Goal: Use online tool/utility: Use online tool/utility

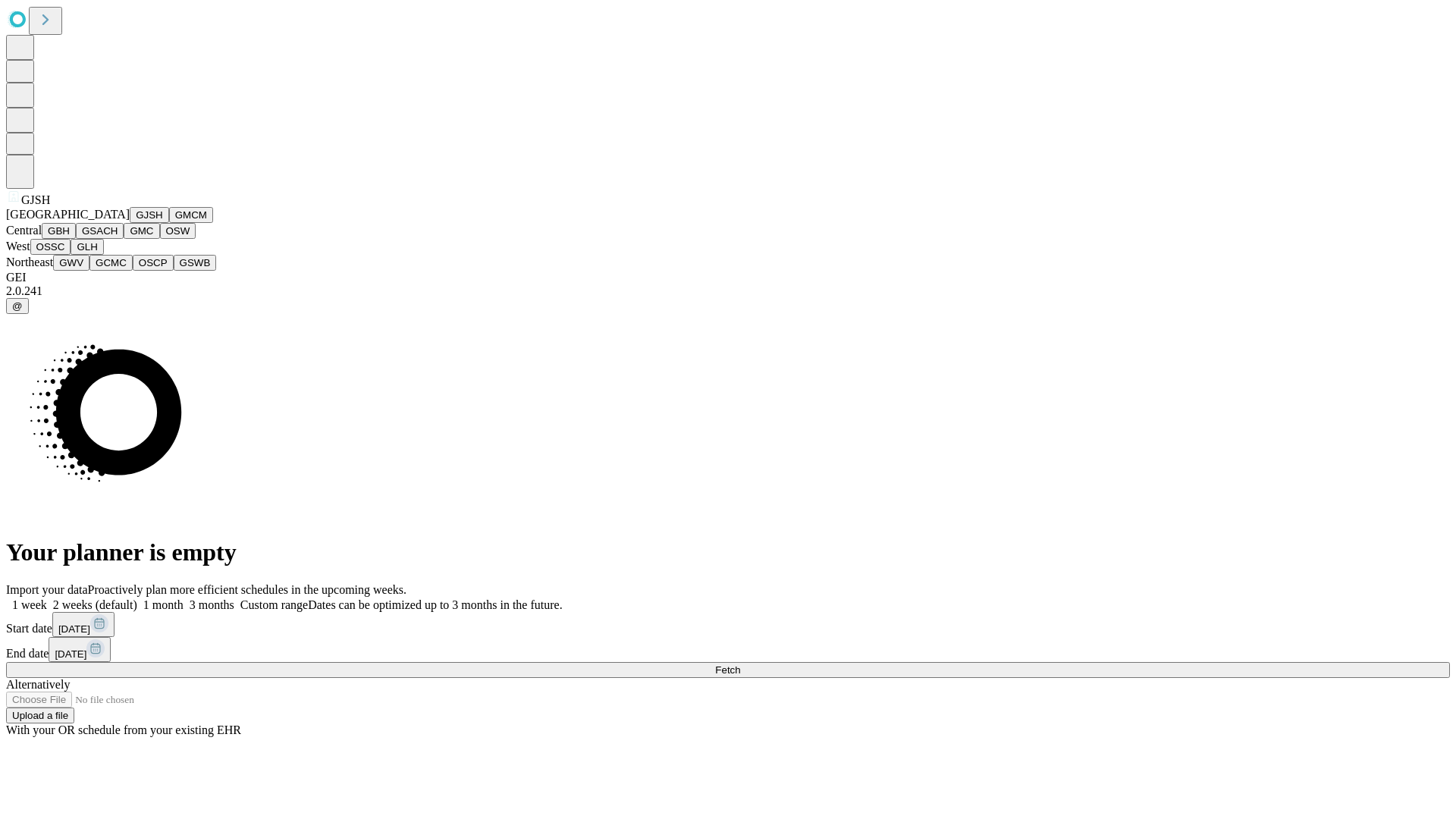
click at [130, 223] on button "GJSH" at bounding box center [149, 215] width 39 height 16
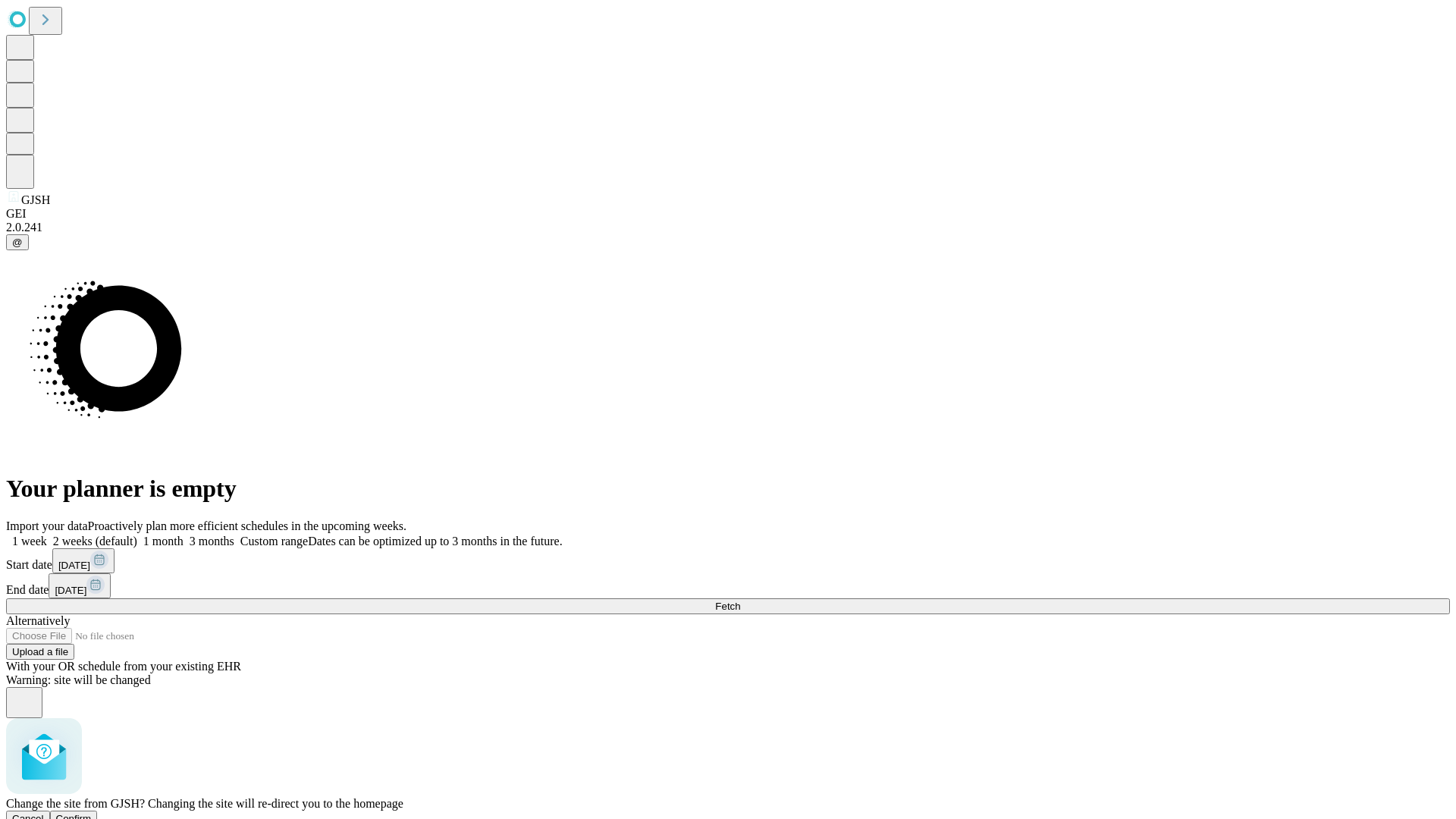
click at [92, 813] on span "Confirm" at bounding box center [73, 819] width 35 height 11
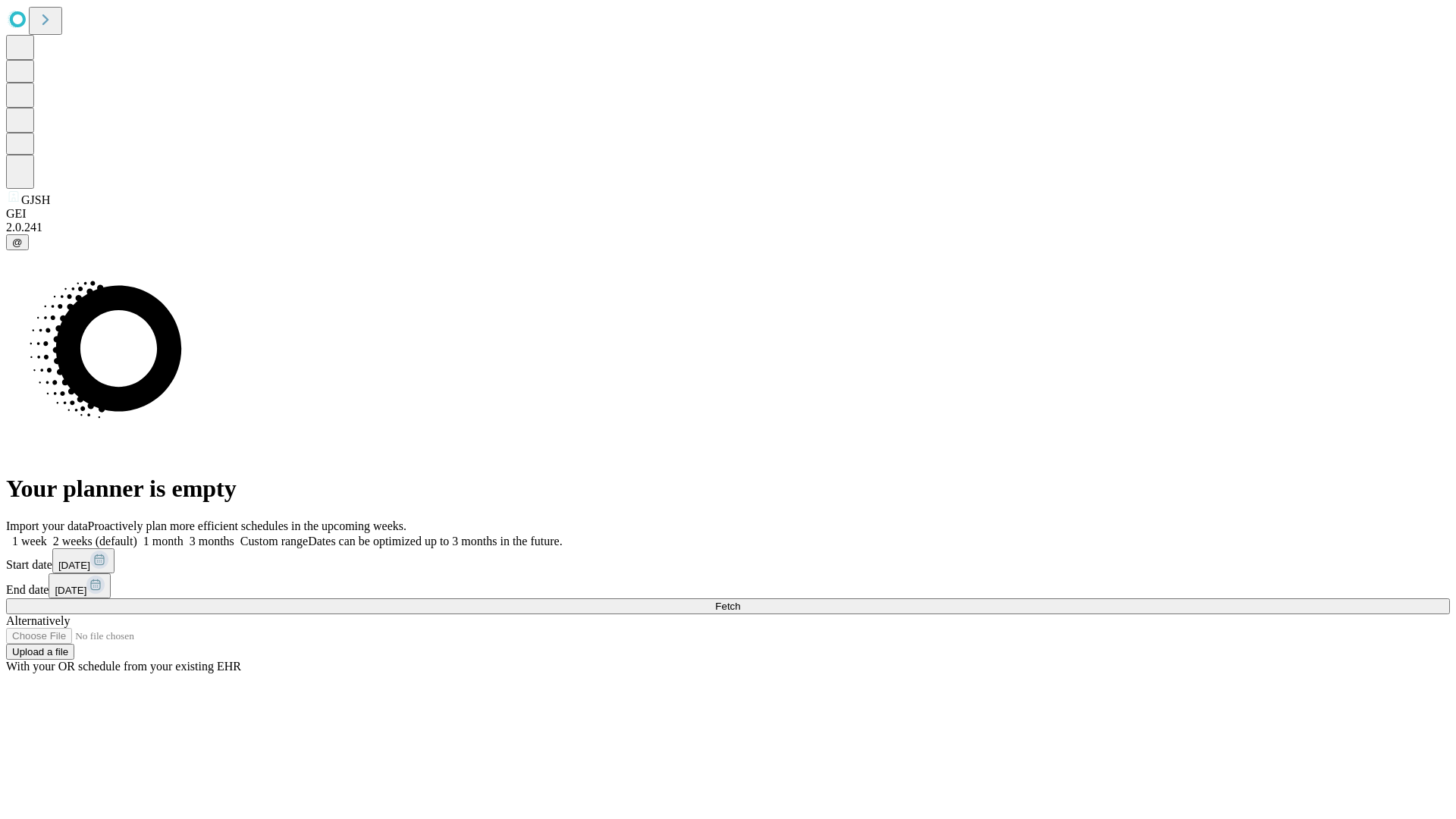
click at [138, 534] on label "2 weeks (default)" at bounding box center [92, 541] width 90 height 13
click at [740, 600] on span "Fetch" at bounding box center [728, 606] width 25 height 11
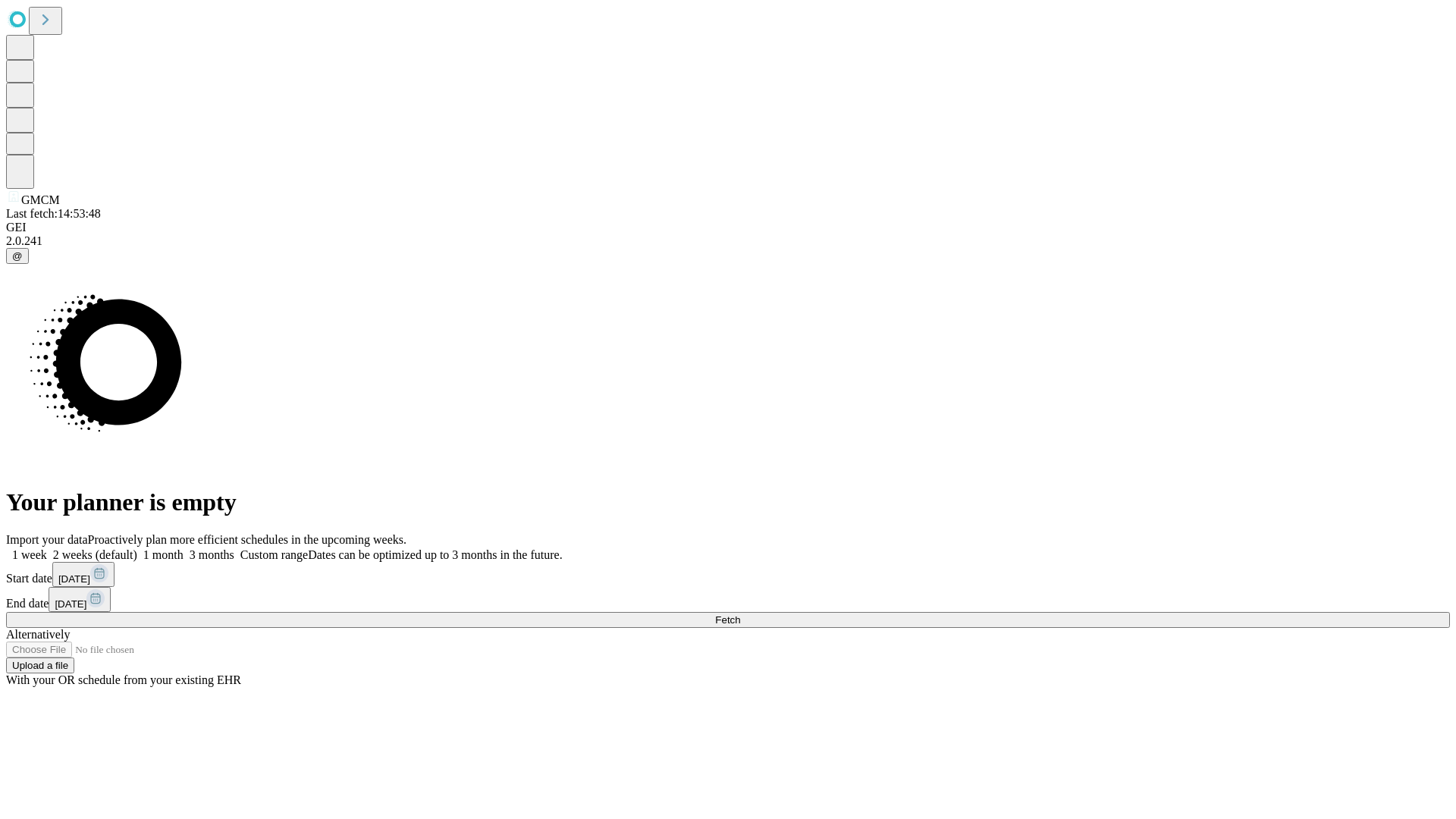
click at [138, 549] on label "2 weeks (default)" at bounding box center [92, 555] width 90 height 13
click at [740, 615] on span "Fetch" at bounding box center [728, 620] width 25 height 11
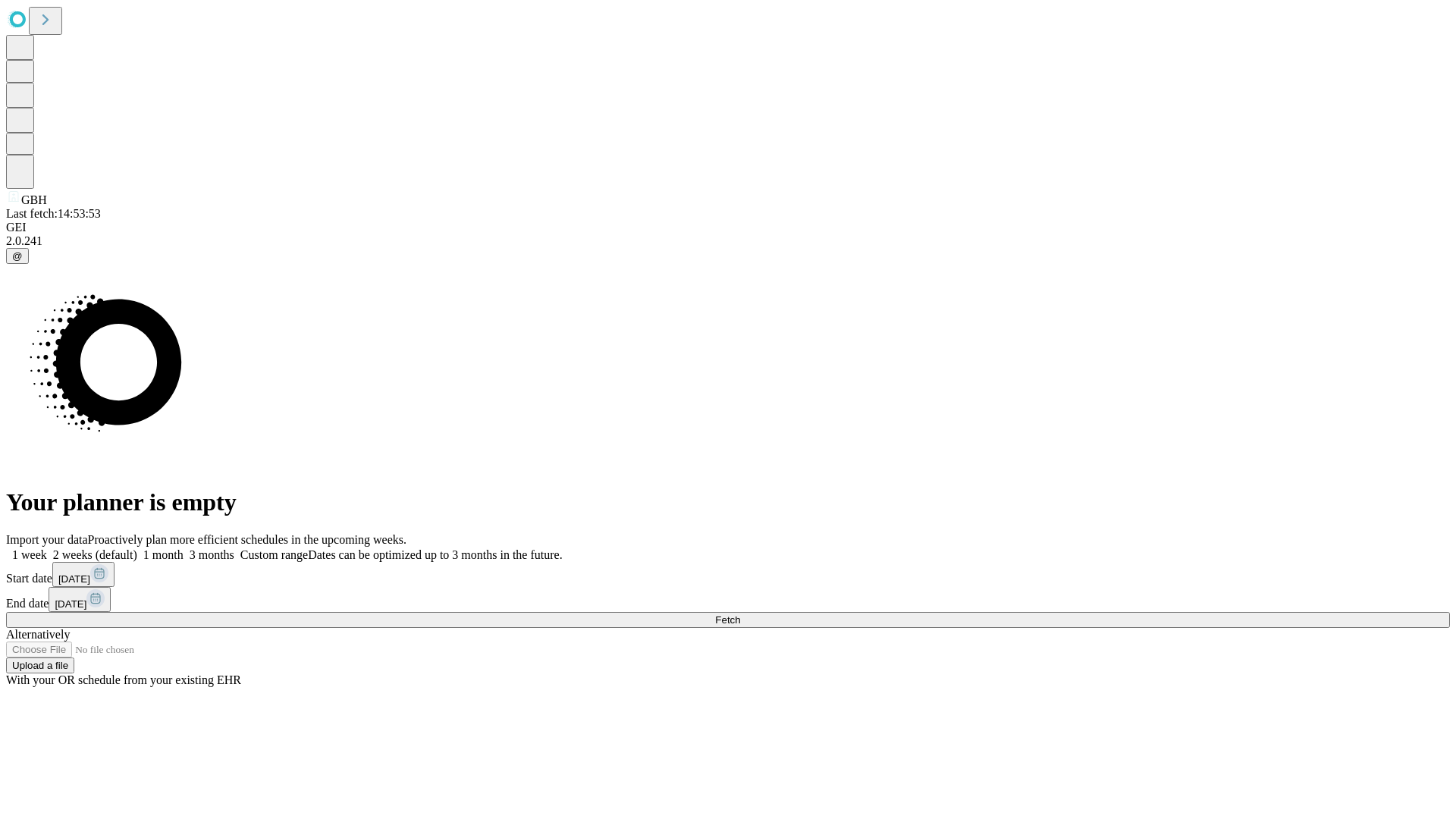
click at [138, 549] on label "2 weeks (default)" at bounding box center [92, 555] width 90 height 13
click at [740, 615] on span "Fetch" at bounding box center [728, 620] width 25 height 11
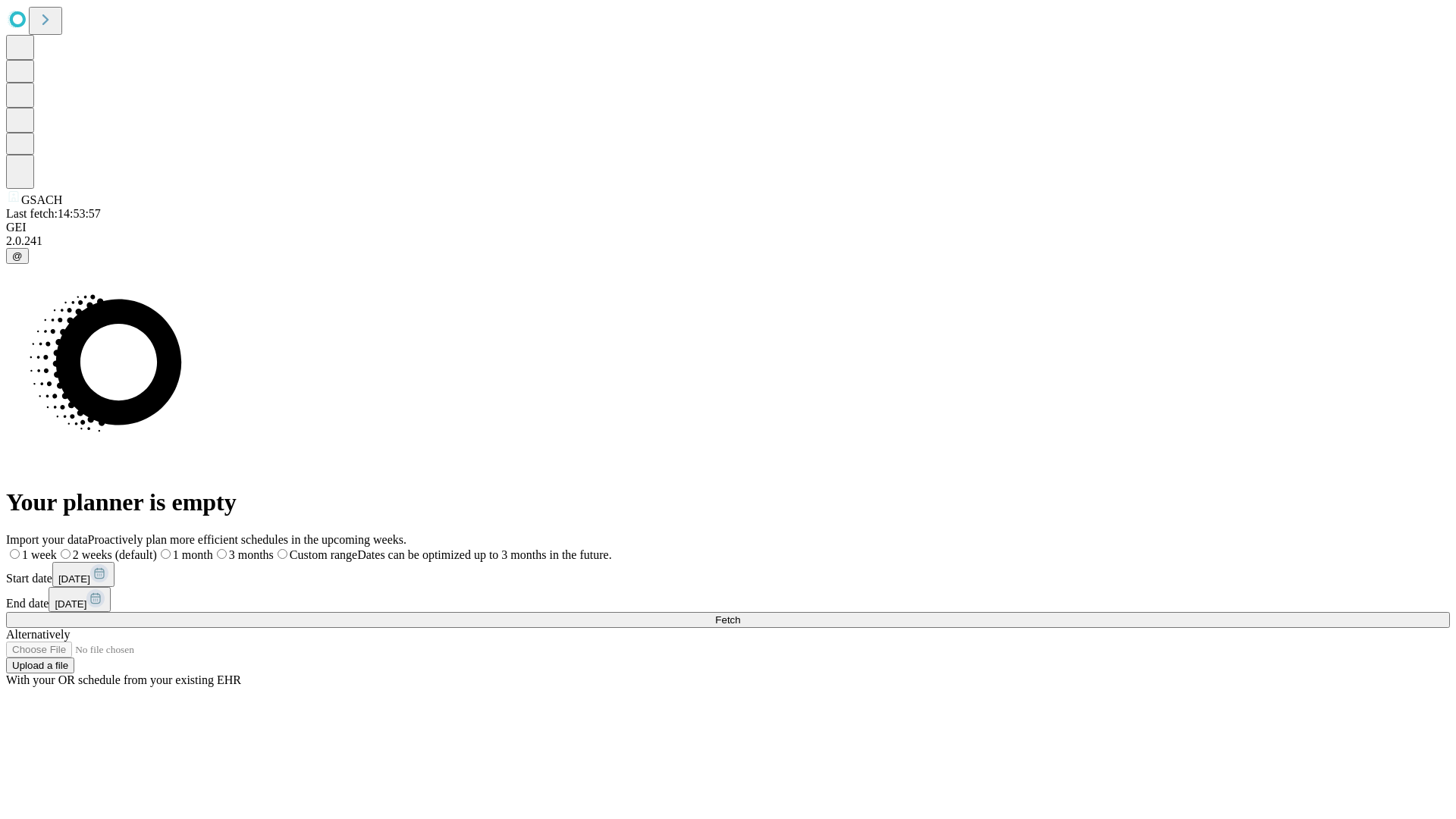
click at [157, 549] on label "2 weeks (default)" at bounding box center [106, 555] width 100 height 13
click at [740, 615] on span "Fetch" at bounding box center [728, 620] width 25 height 11
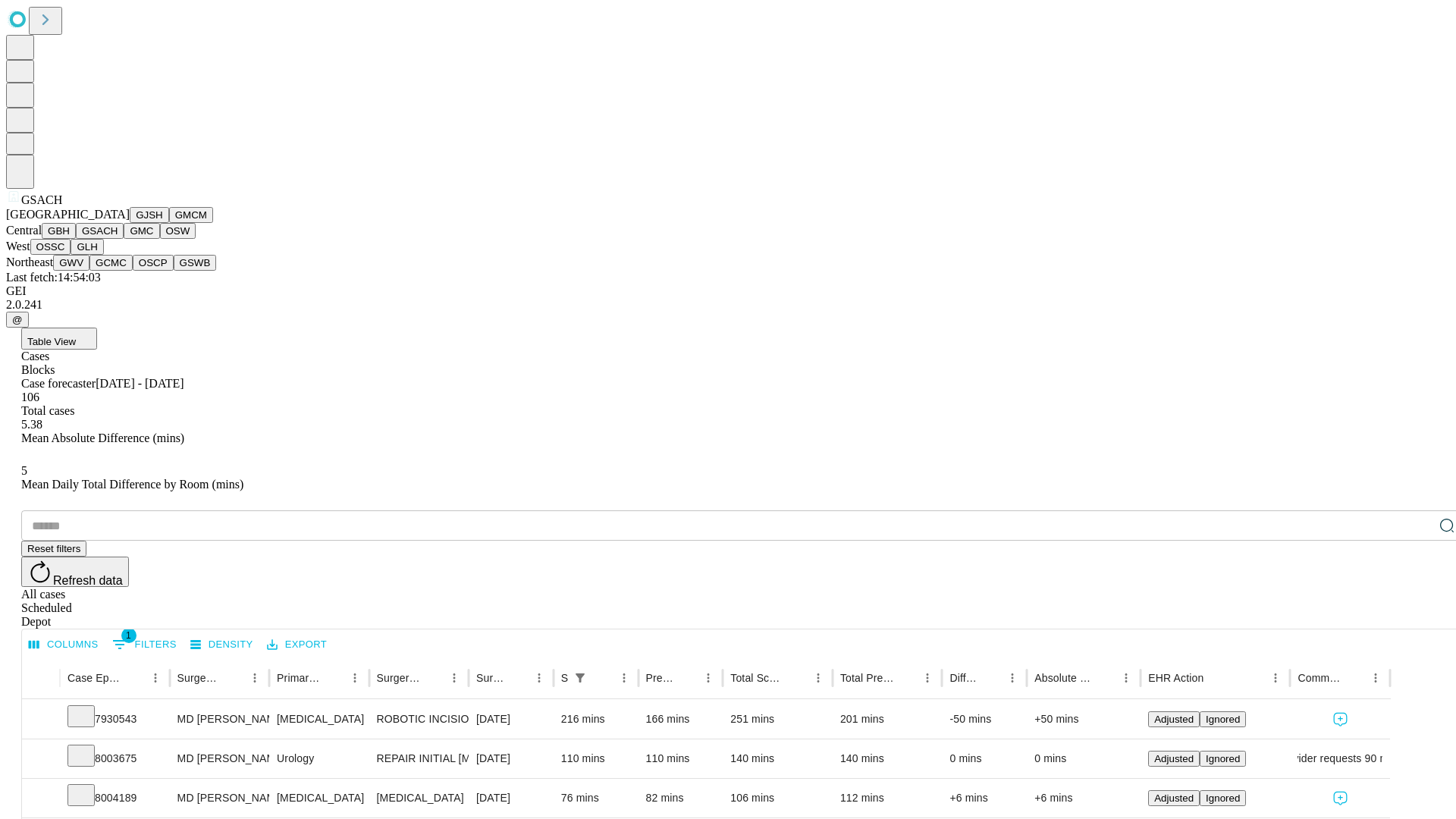
click at [123, 239] on button "GMC" at bounding box center [141, 231] width 35 height 16
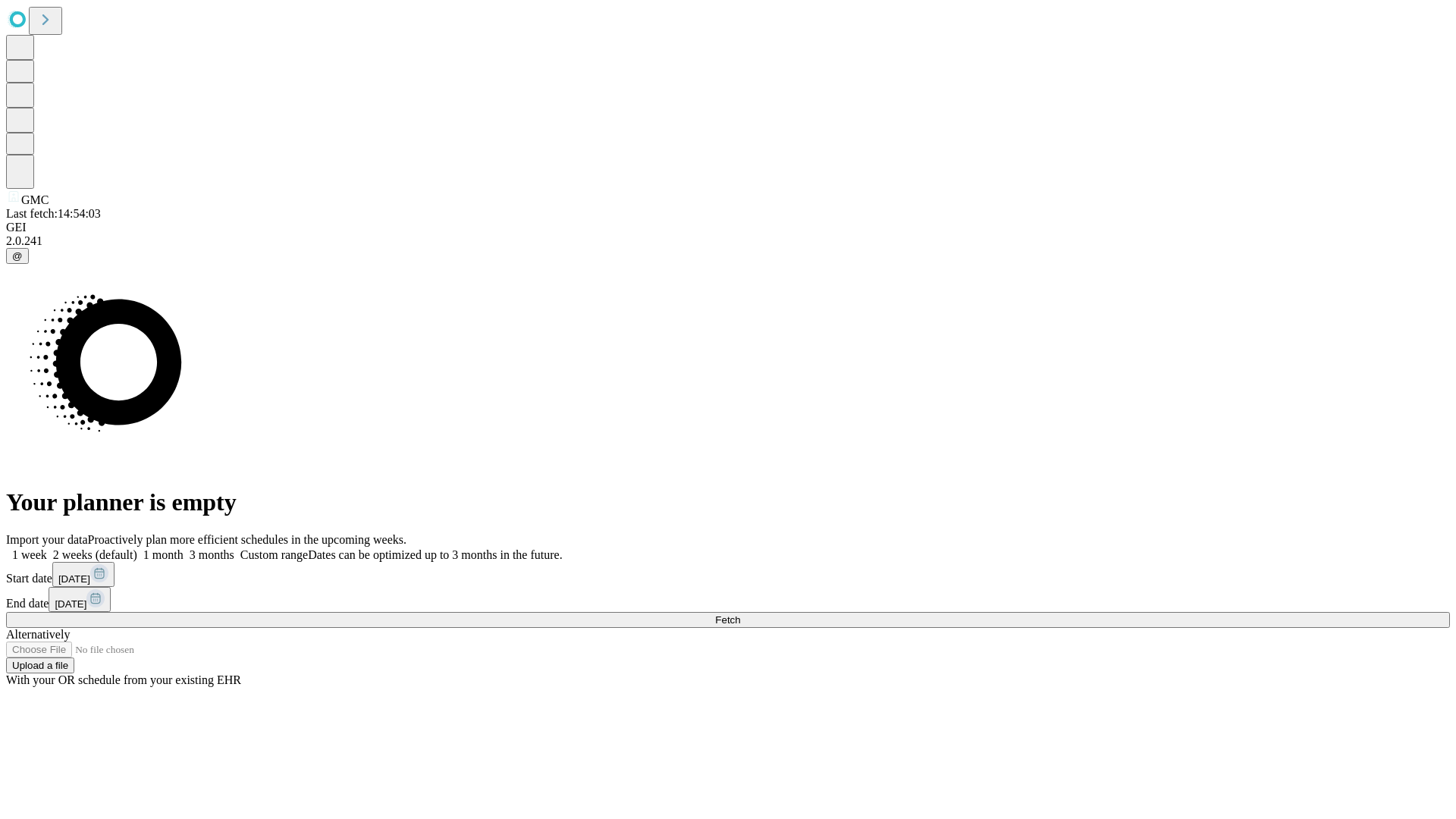
click at [138, 549] on label "2 weeks (default)" at bounding box center [92, 555] width 90 height 13
click at [740, 615] on span "Fetch" at bounding box center [728, 620] width 25 height 11
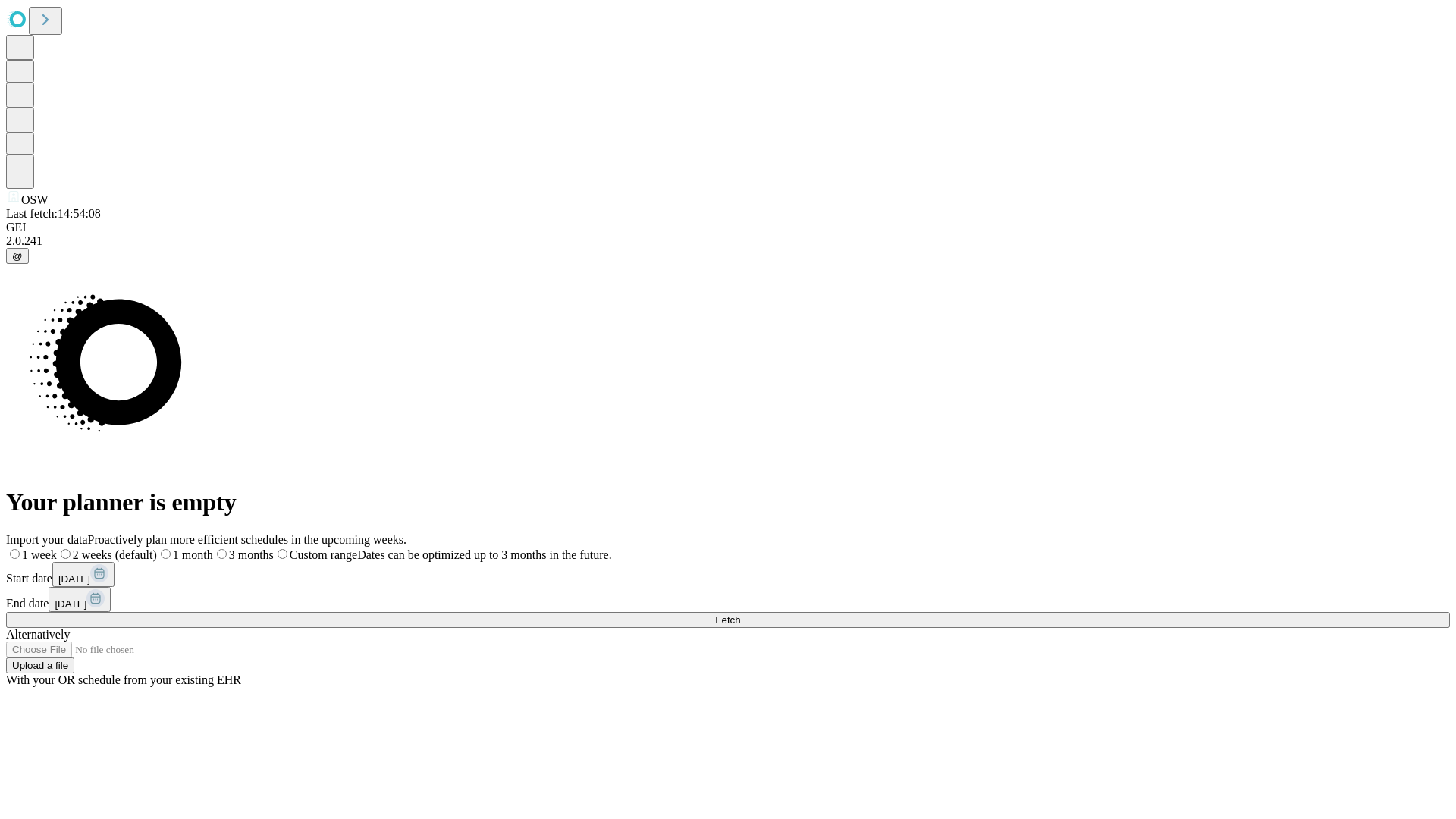
click at [740, 615] on span "Fetch" at bounding box center [728, 620] width 25 height 11
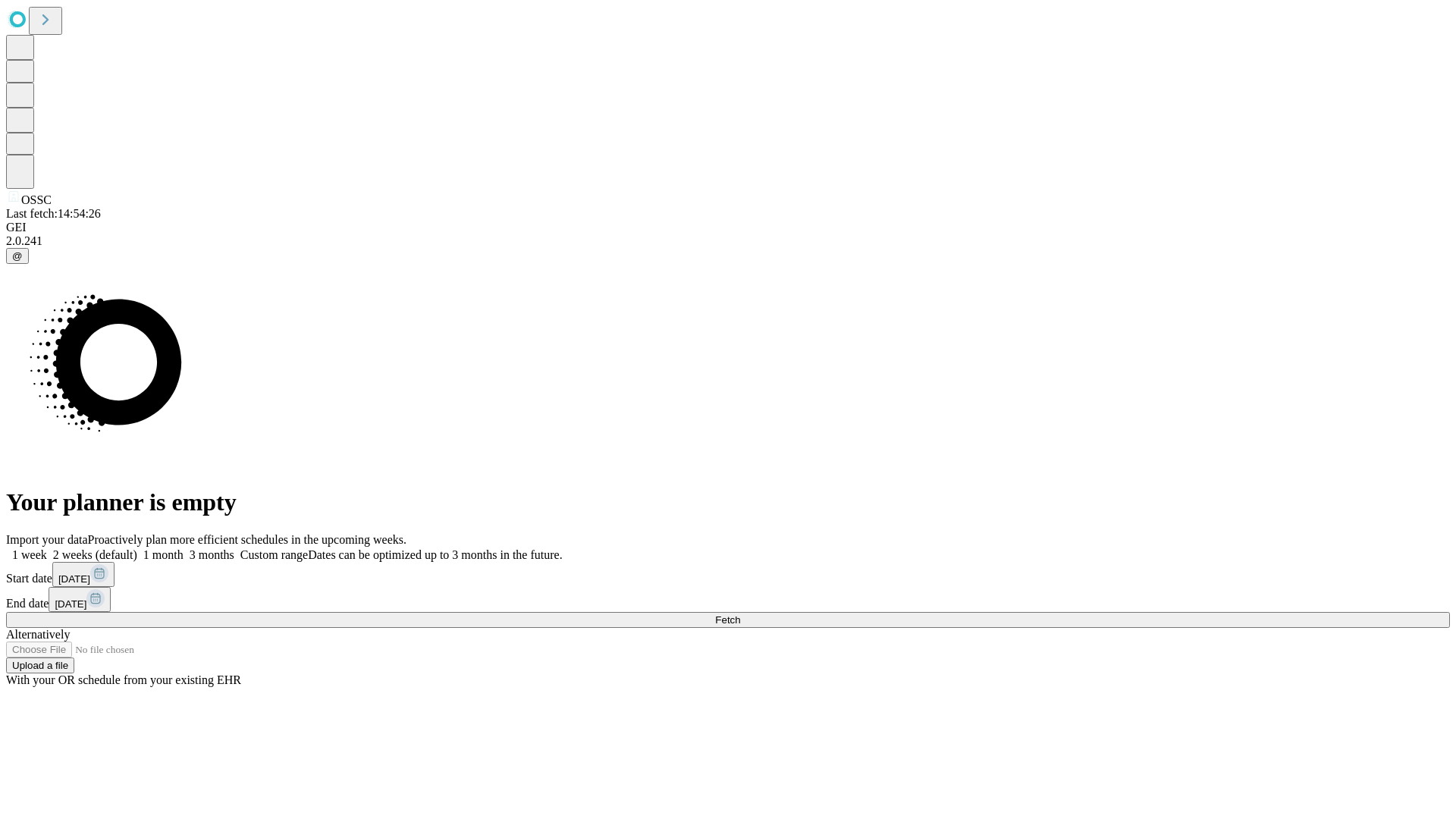
click at [138, 549] on label "2 weeks (default)" at bounding box center [92, 555] width 90 height 13
click at [740, 615] on span "Fetch" at bounding box center [728, 620] width 25 height 11
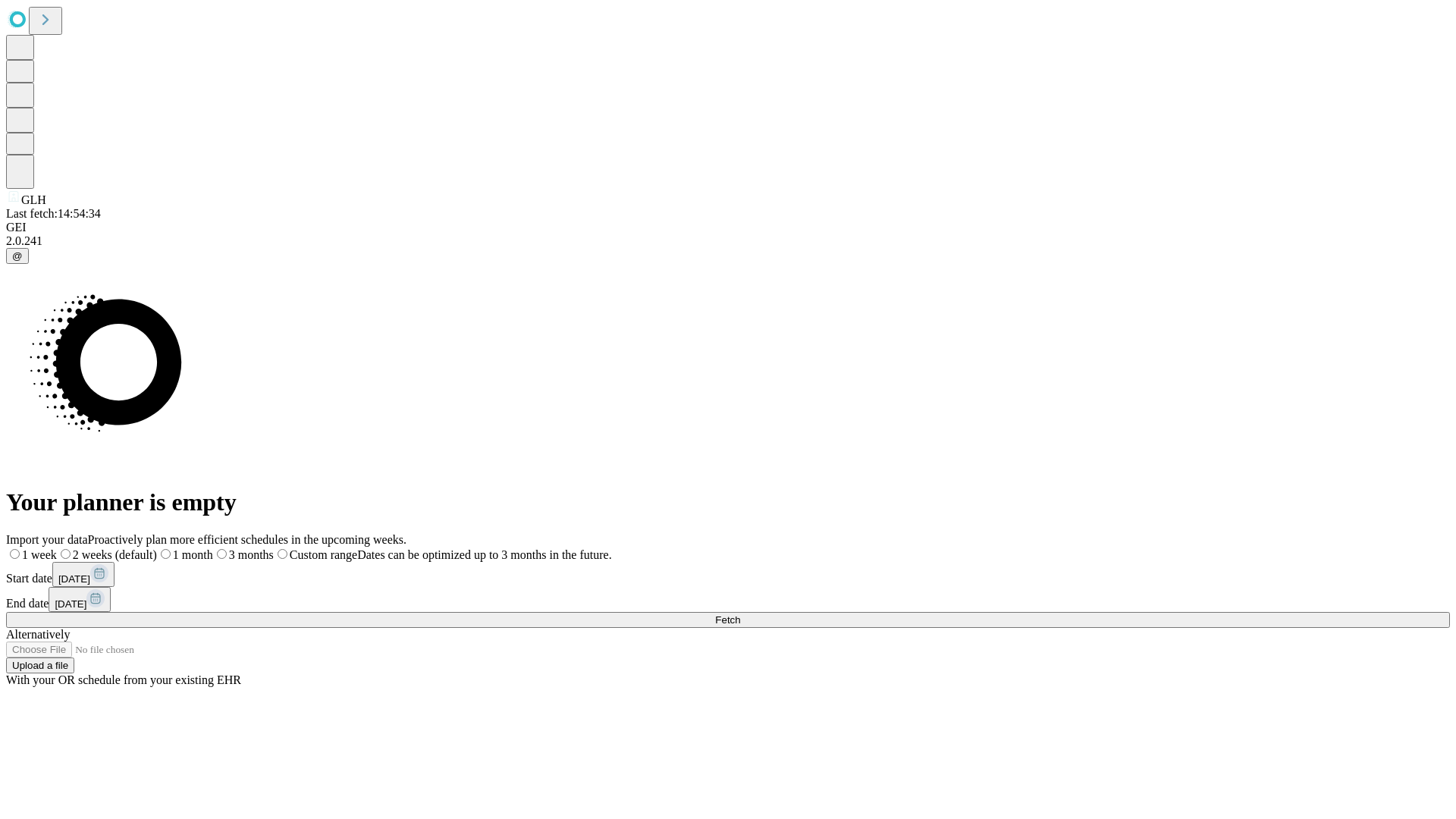
click at [740, 615] on span "Fetch" at bounding box center [728, 620] width 25 height 11
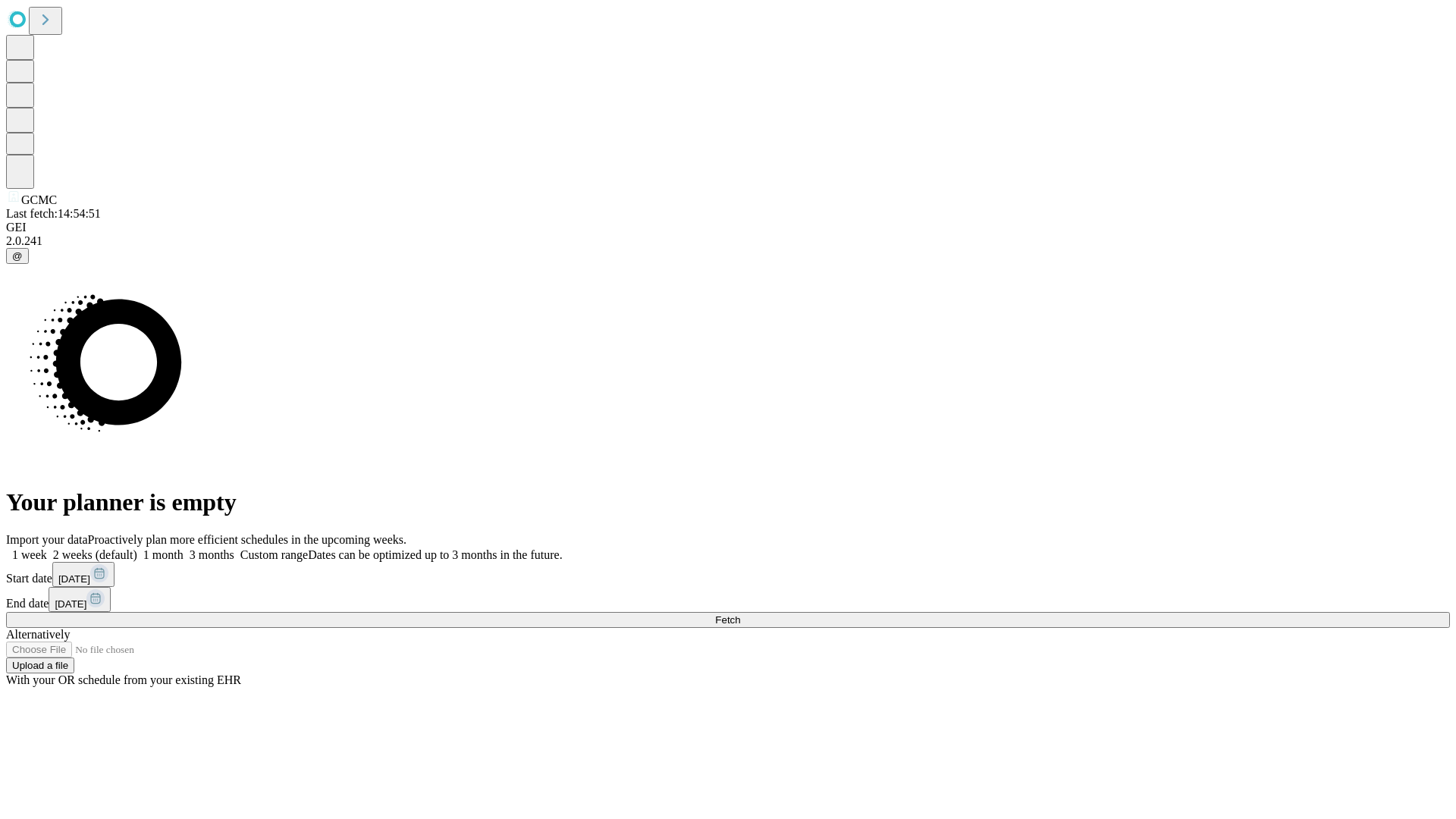
click at [138, 549] on label "2 weeks (default)" at bounding box center [92, 555] width 90 height 13
click at [740, 615] on span "Fetch" at bounding box center [728, 620] width 25 height 11
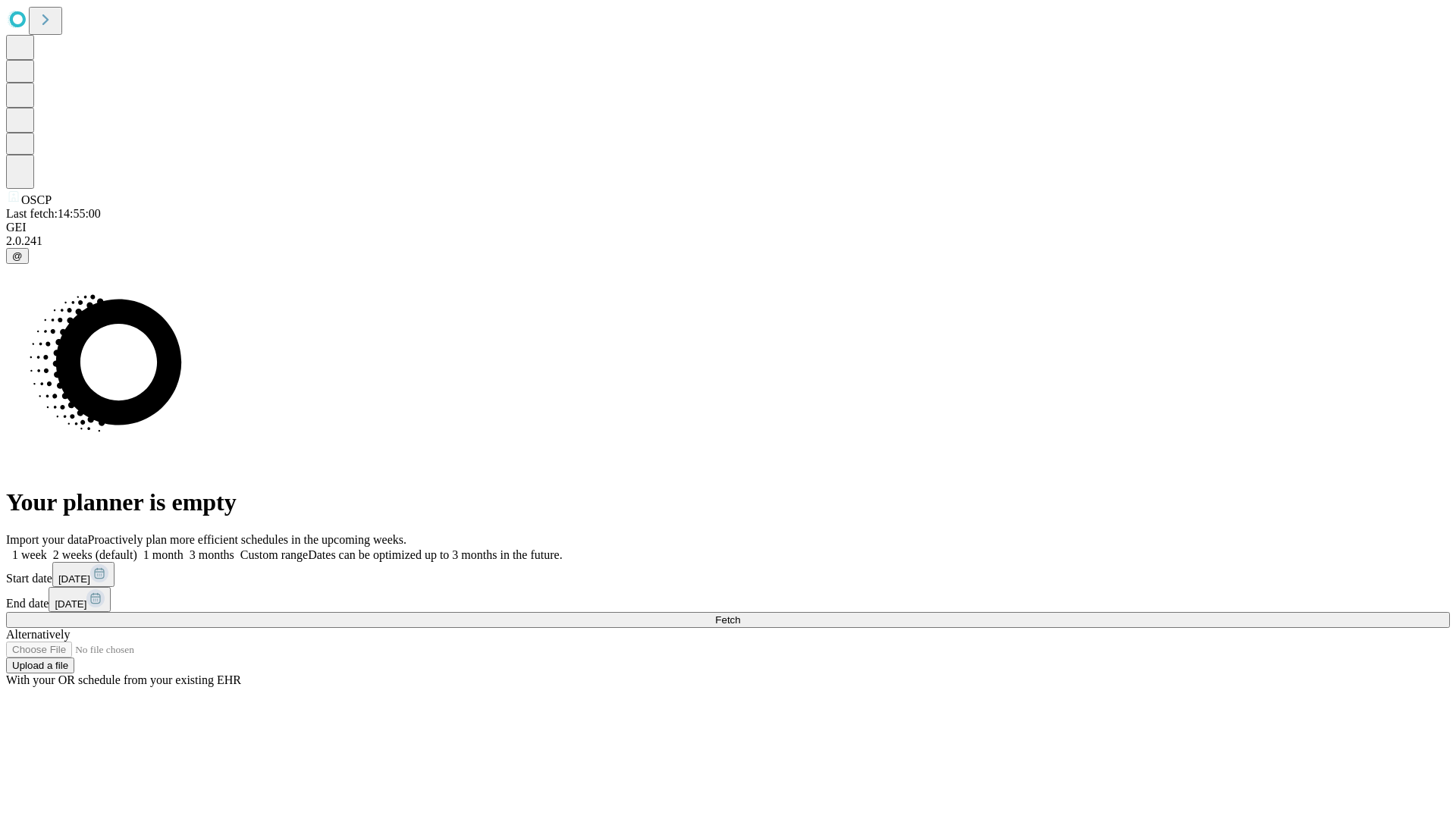
click at [138, 549] on label "2 weeks (default)" at bounding box center [92, 555] width 90 height 13
click at [740, 615] on span "Fetch" at bounding box center [728, 620] width 25 height 11
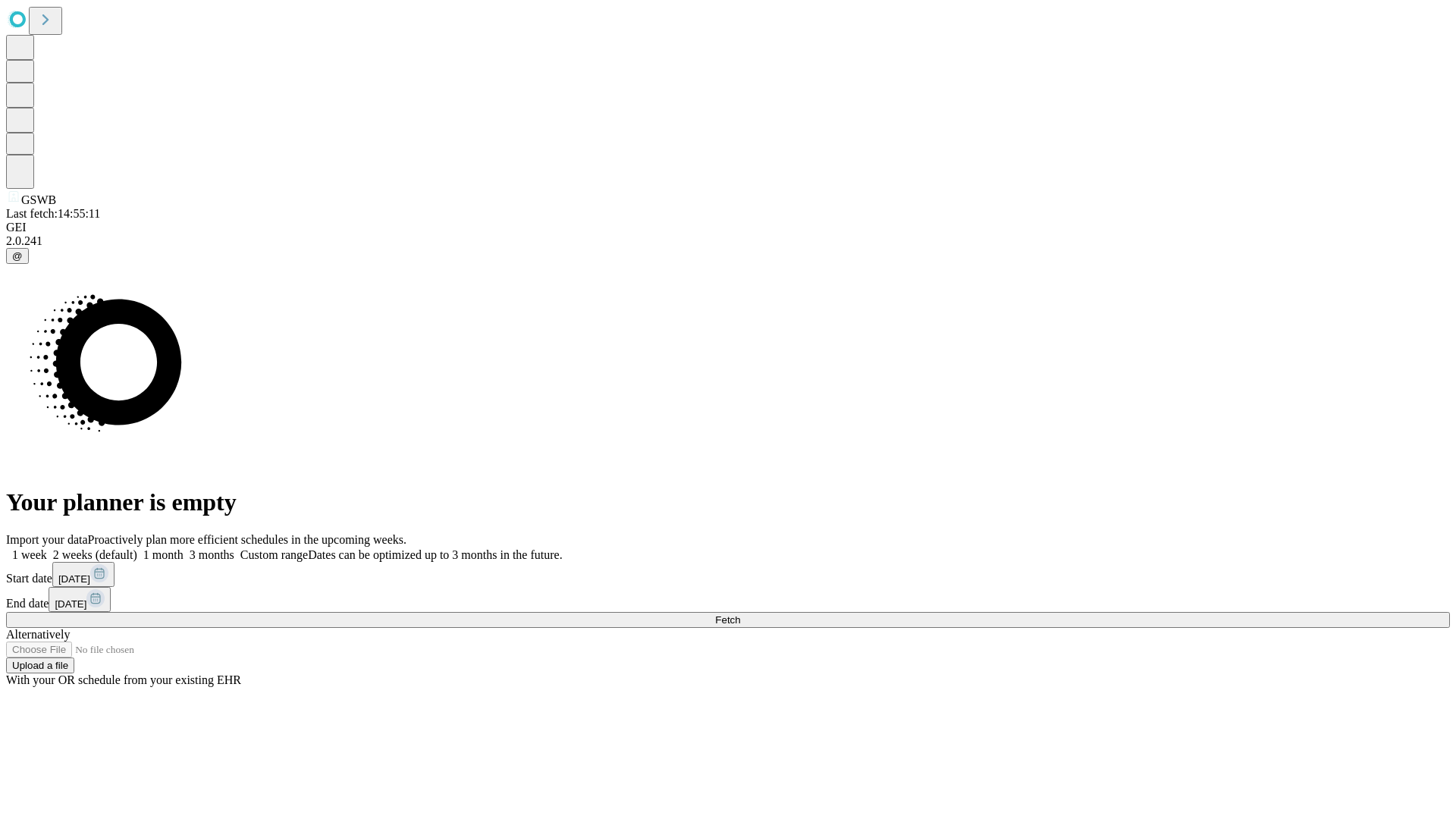
click at [138, 549] on label "2 weeks (default)" at bounding box center [92, 555] width 90 height 13
click at [740, 615] on span "Fetch" at bounding box center [728, 620] width 25 height 11
